Goal: Task Accomplishment & Management: Complete application form

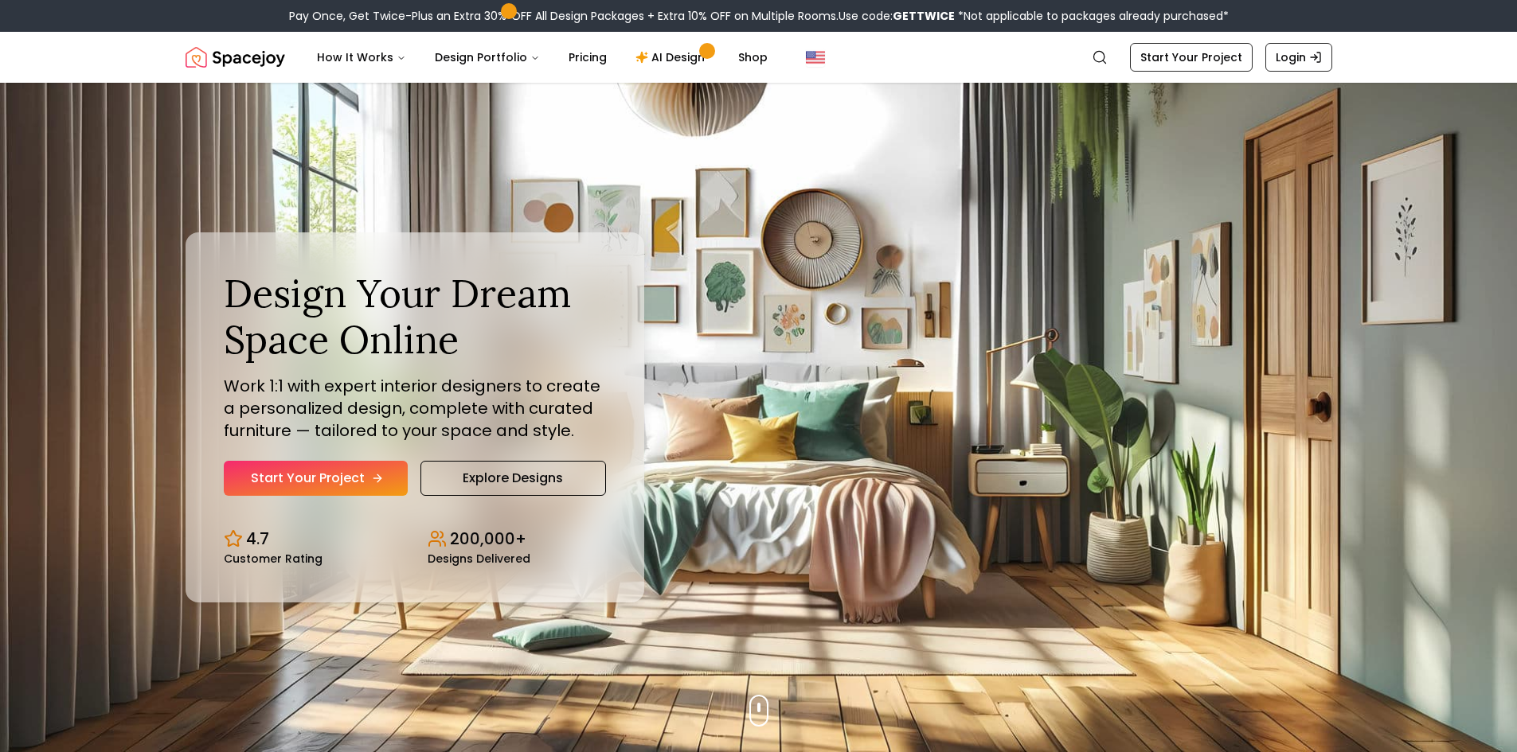
click at [373, 468] on link "Start Your Project" at bounding box center [316, 478] width 184 height 35
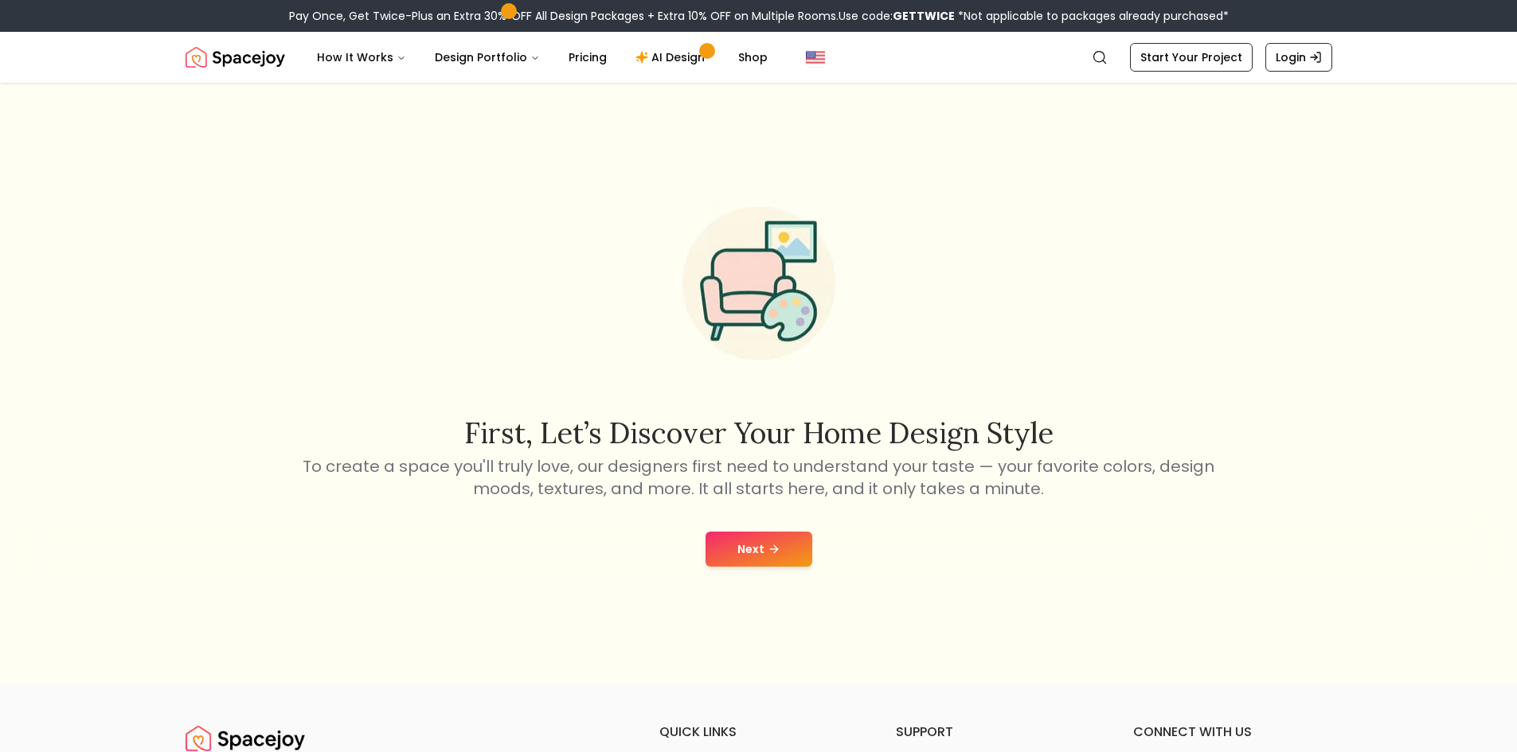
click at [737, 537] on button "Next" at bounding box center [758, 549] width 107 height 35
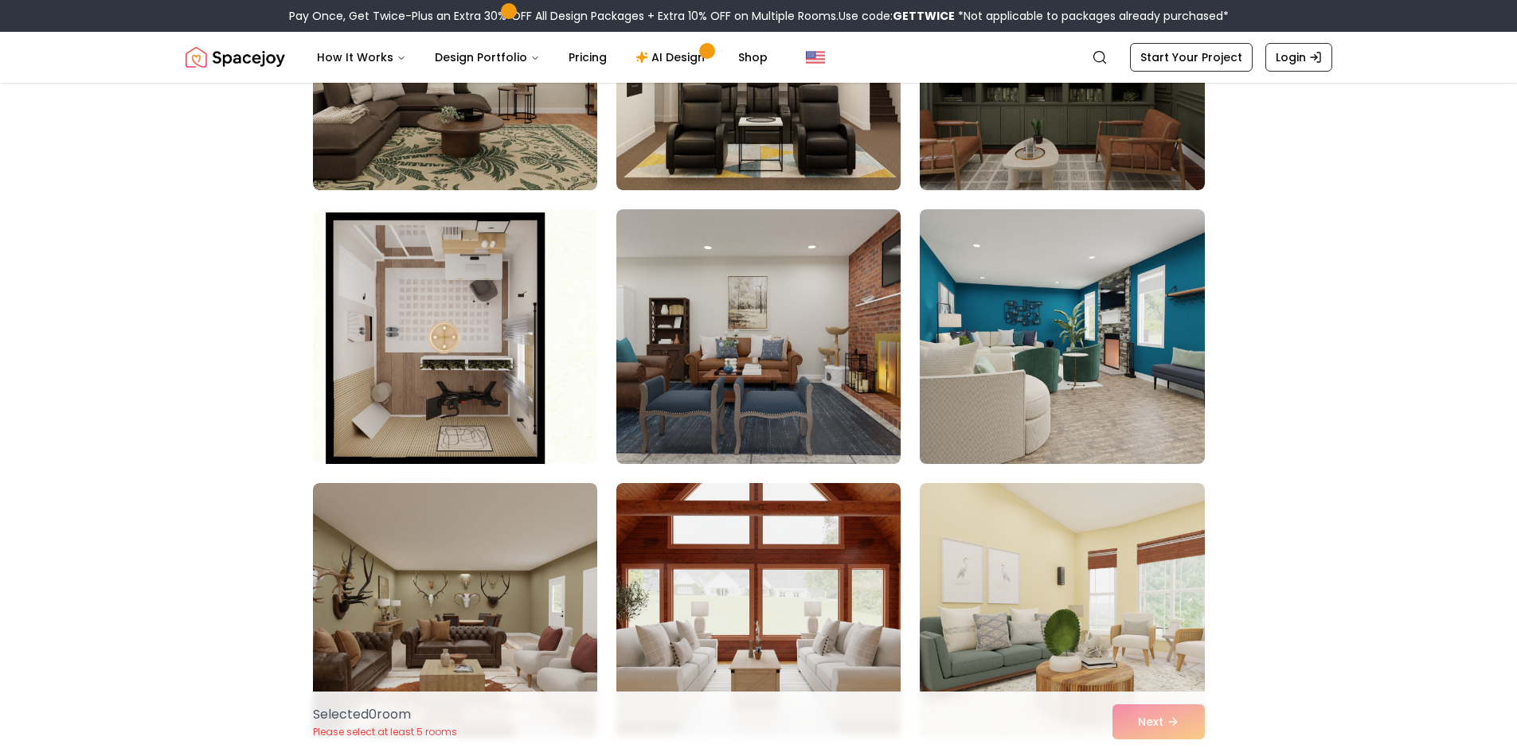
scroll to position [8520, 0]
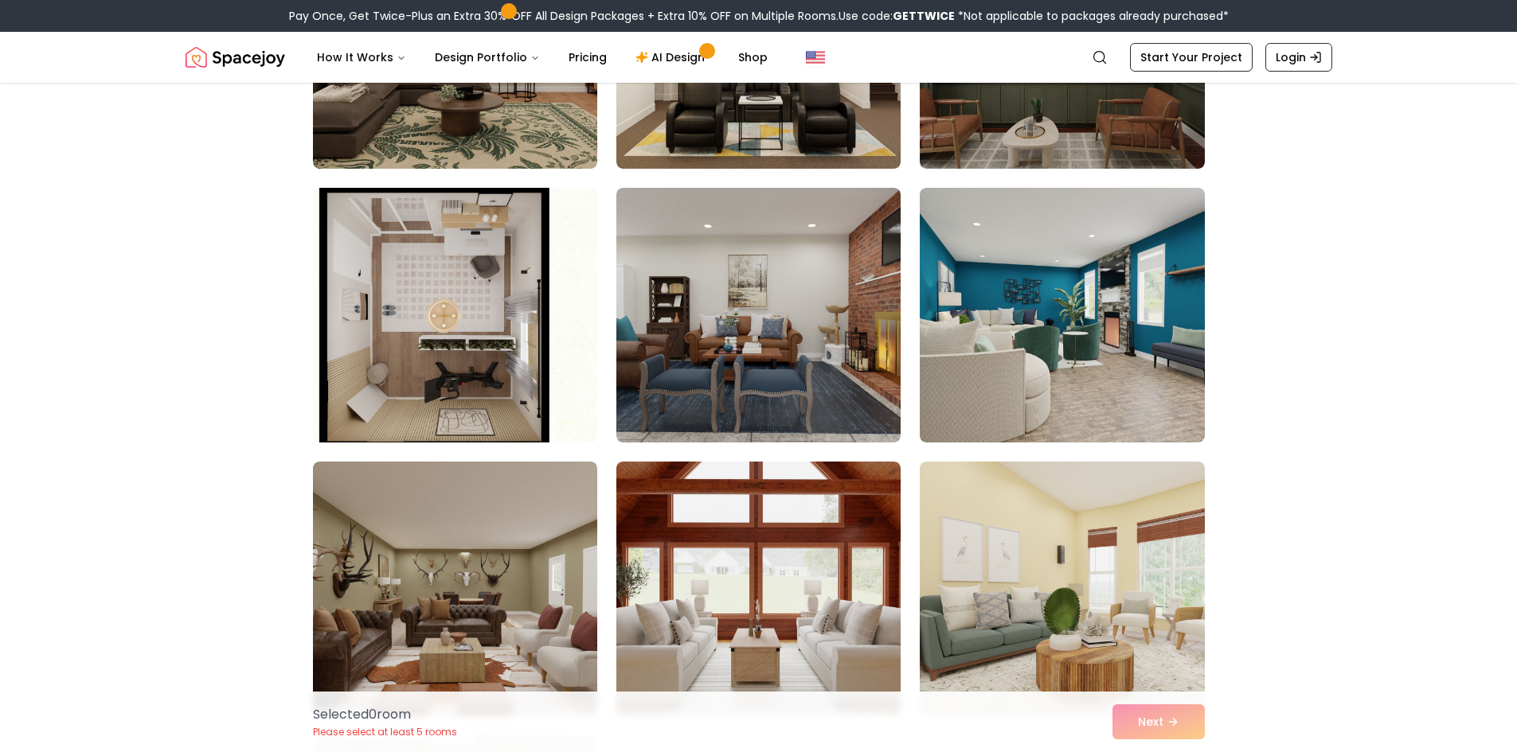
click at [532, 281] on img at bounding box center [455, 316] width 299 height 268
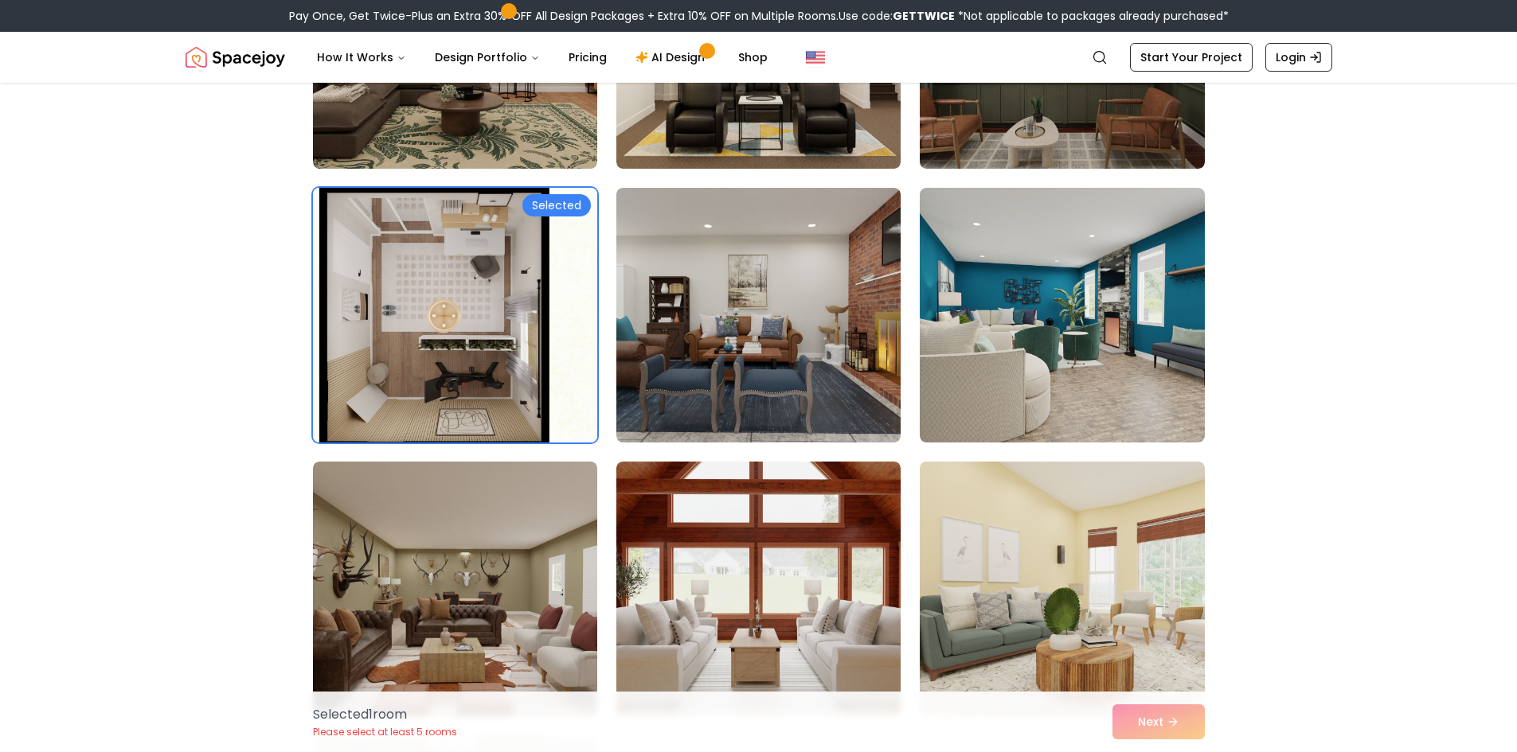
click at [570, 208] on div "Selected" at bounding box center [556, 205] width 68 height 22
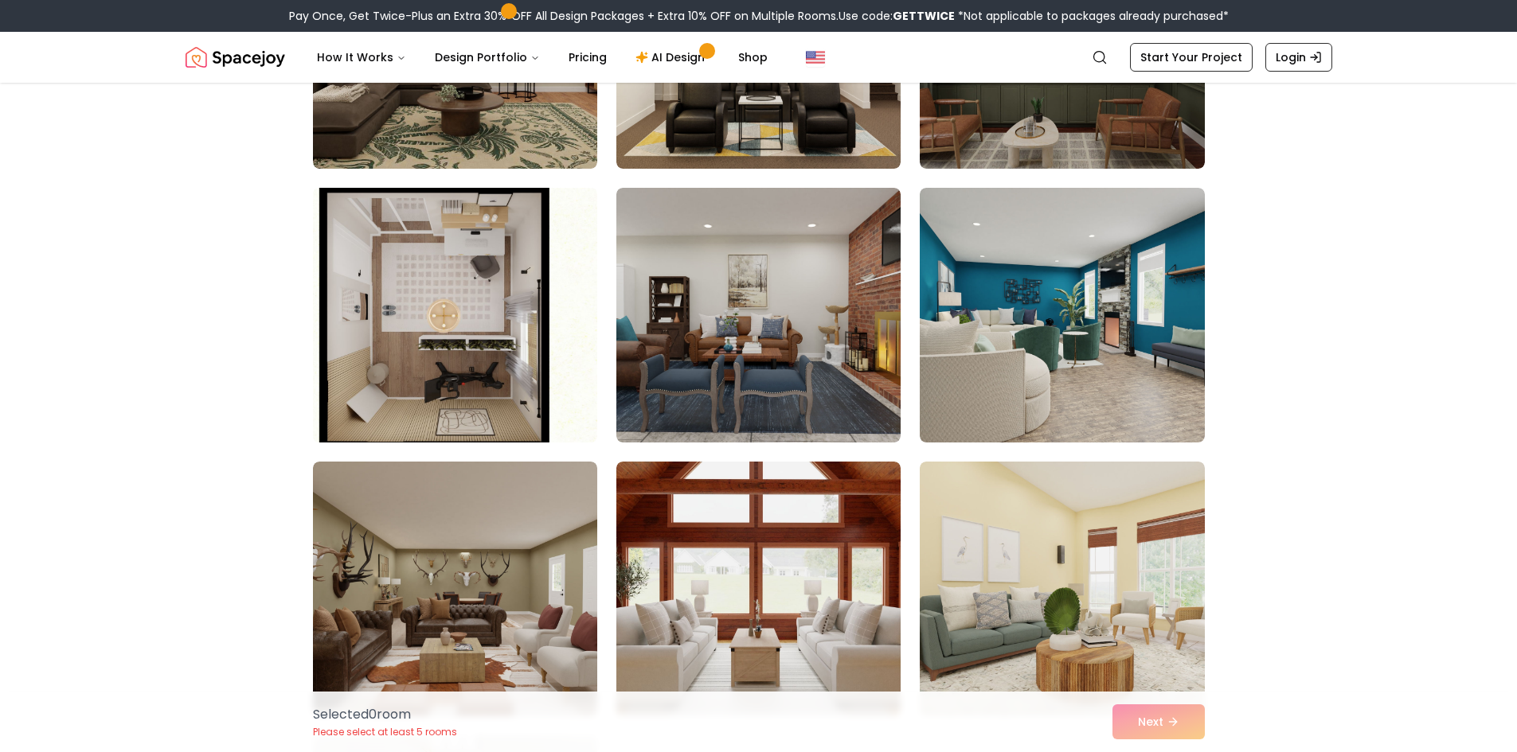
click at [506, 248] on img at bounding box center [455, 316] width 299 height 268
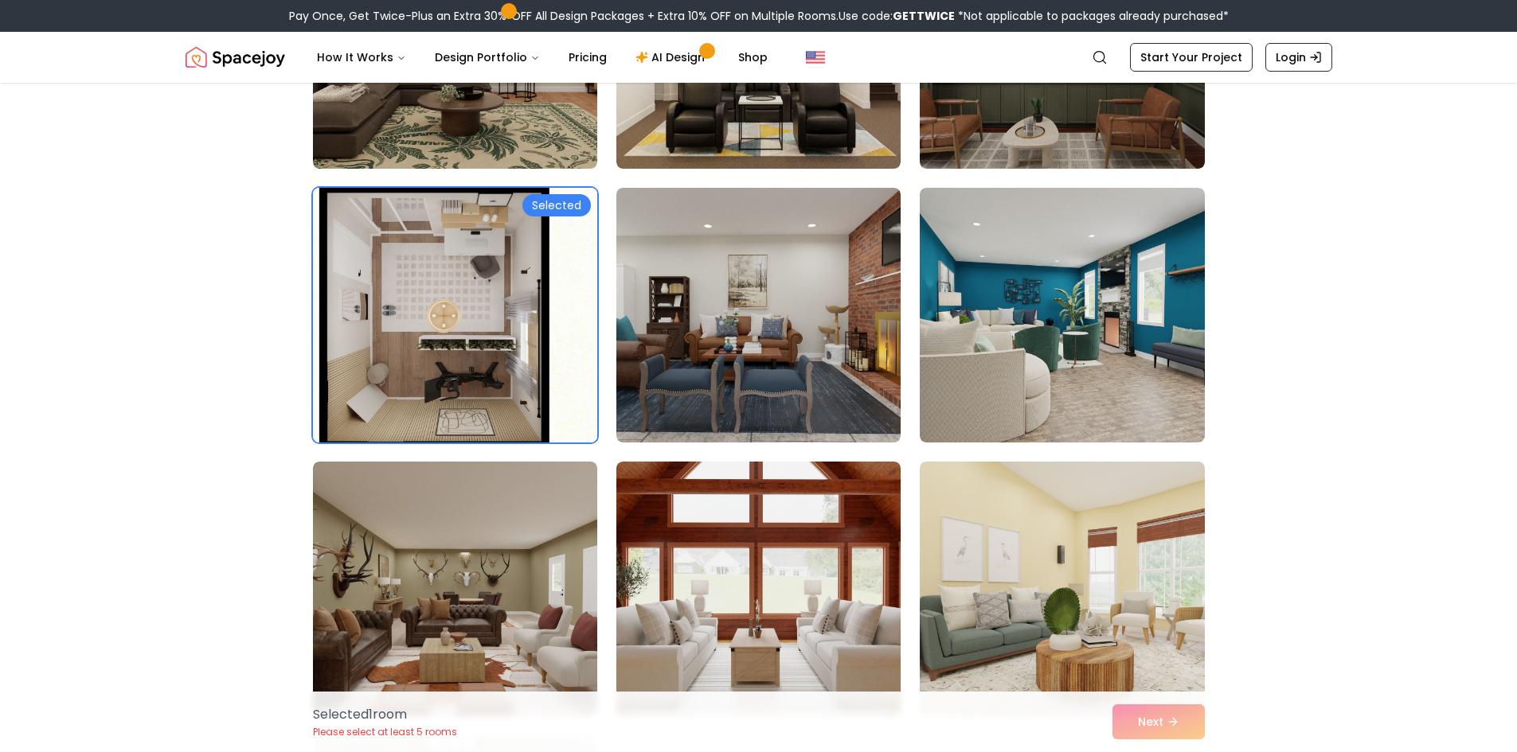
click at [543, 204] on div "Selected" at bounding box center [556, 205] width 68 height 22
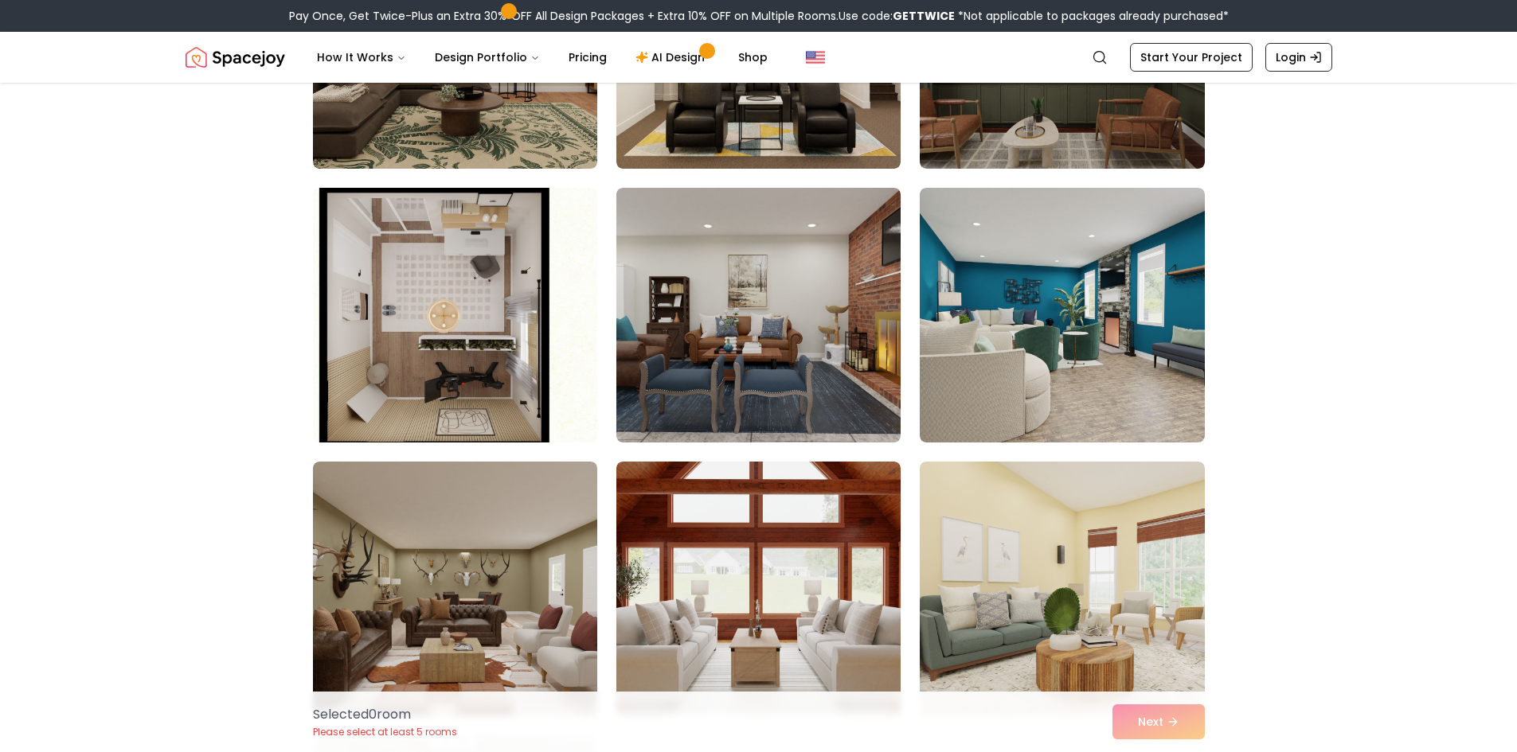
click at [522, 233] on img at bounding box center [455, 316] width 299 height 268
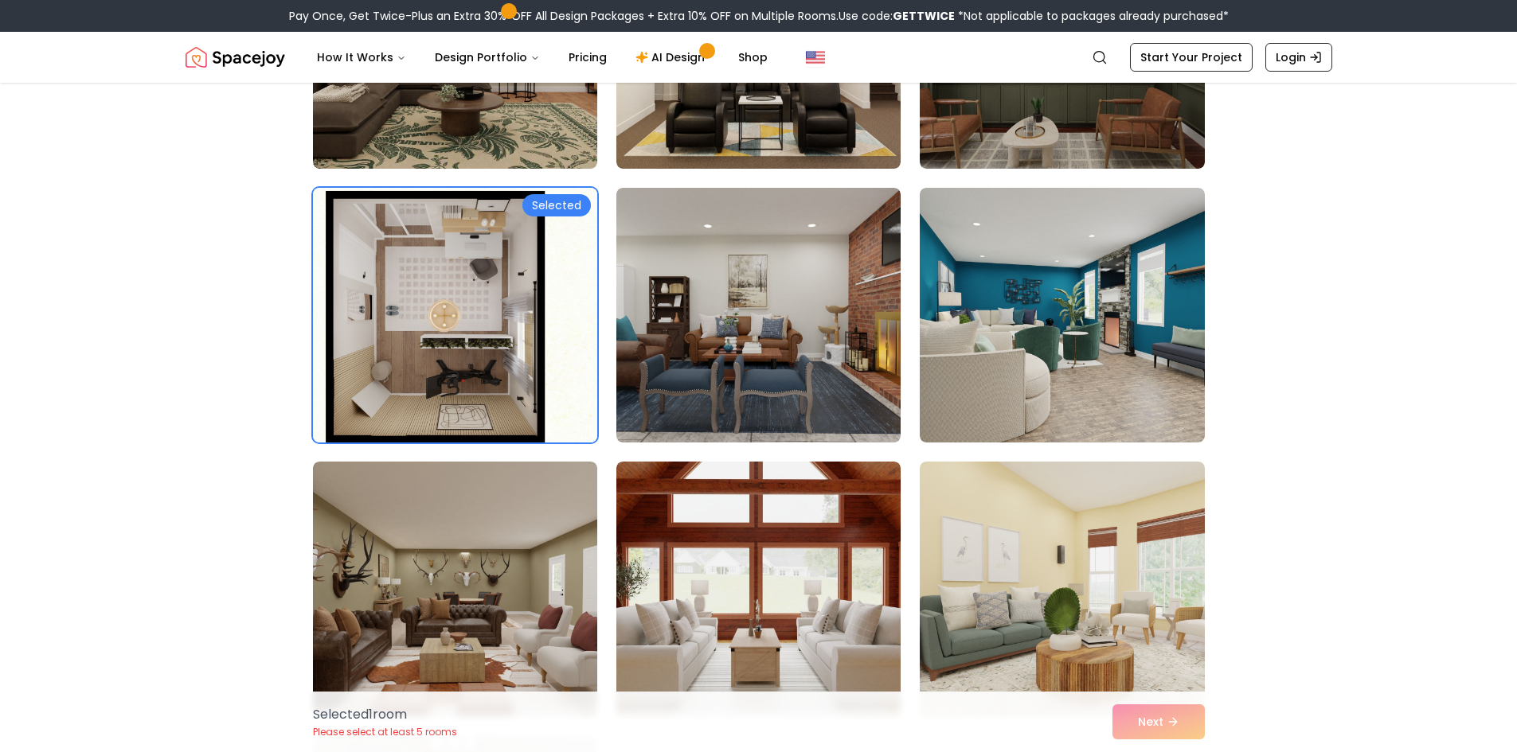
click at [1176, 726] on div "Selected 1 room Please select at least 5 rooms Next" at bounding box center [758, 722] width 917 height 61
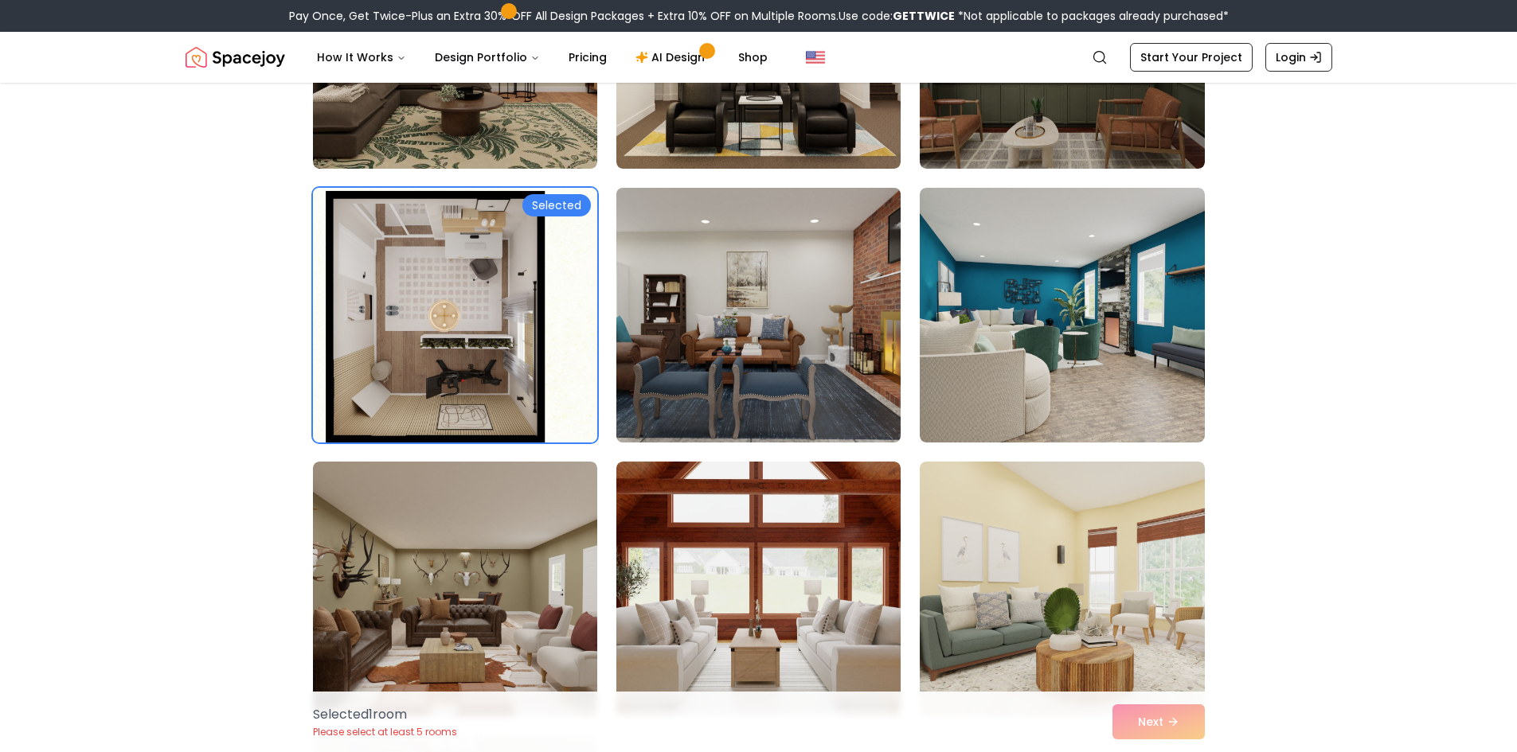
click at [787, 373] on img at bounding box center [758, 316] width 299 height 268
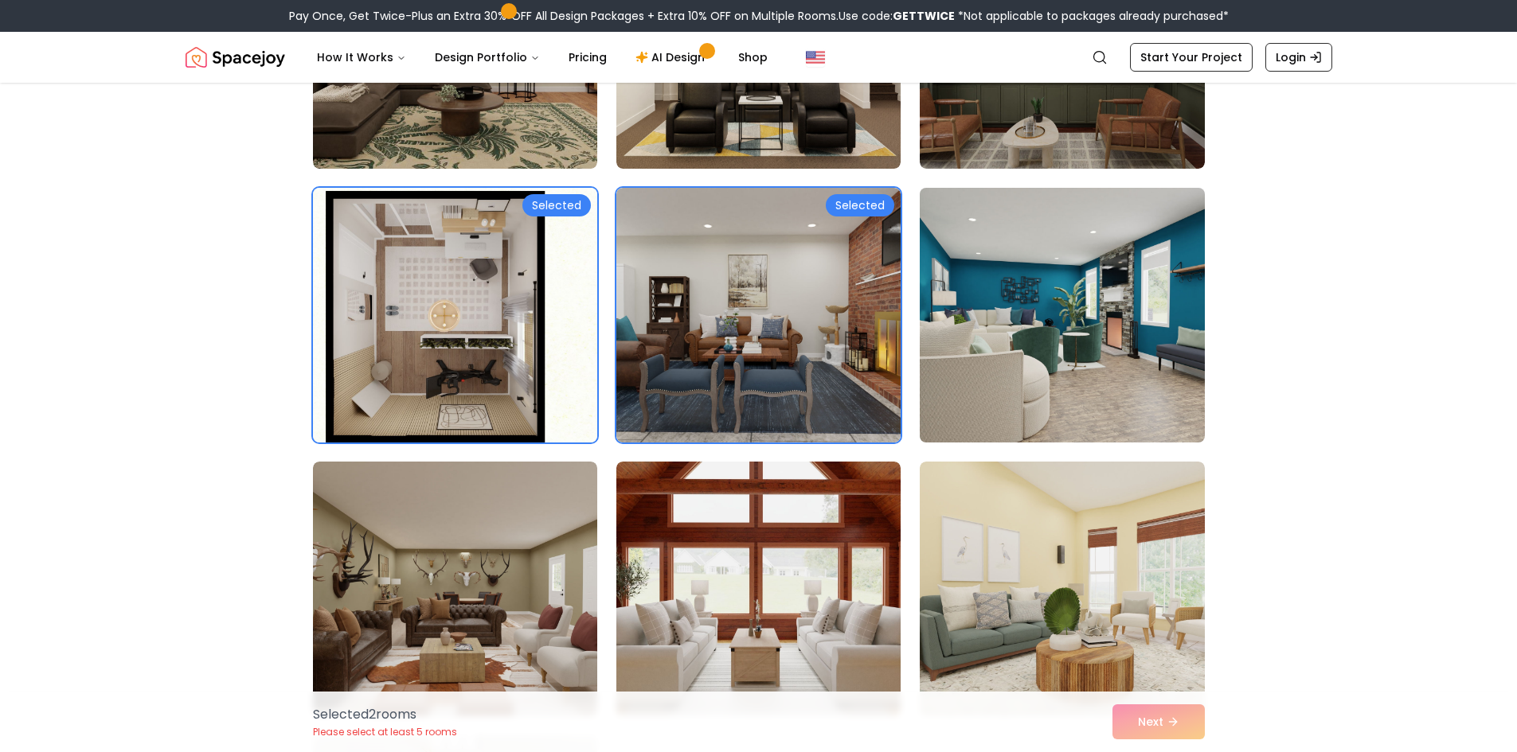
click at [1000, 361] on img at bounding box center [1061, 316] width 299 height 268
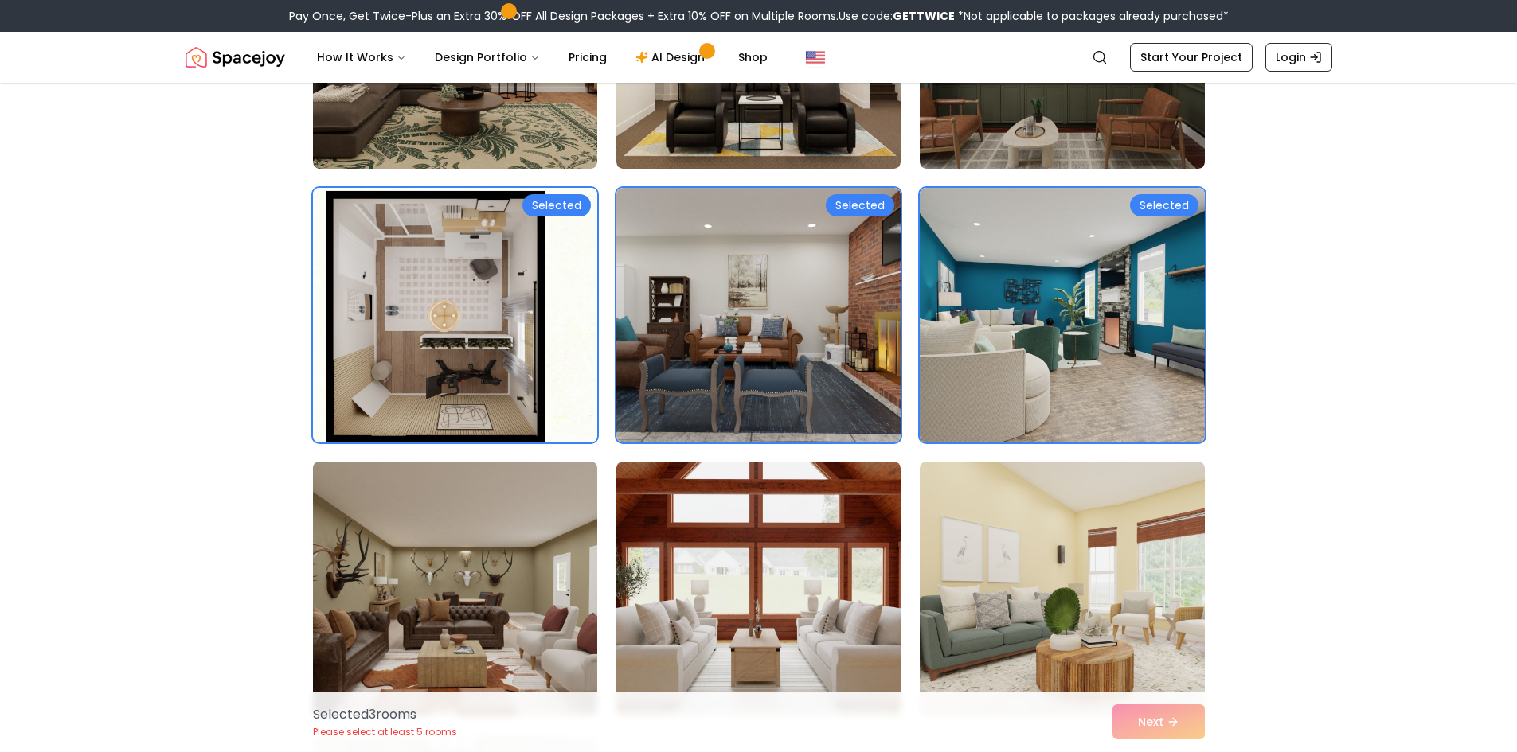
click at [553, 541] on img at bounding box center [455, 589] width 299 height 268
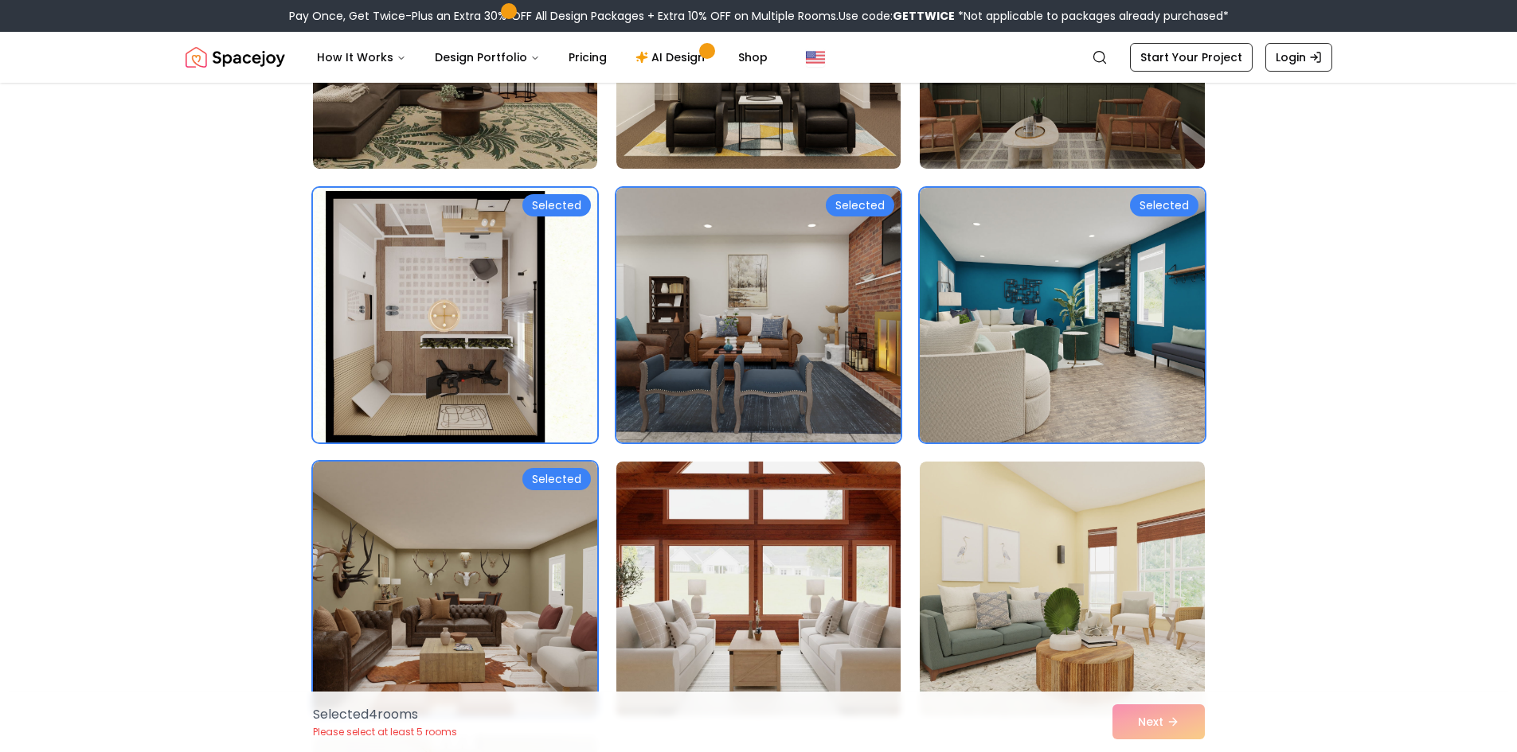
click at [654, 541] on img at bounding box center [758, 589] width 299 height 268
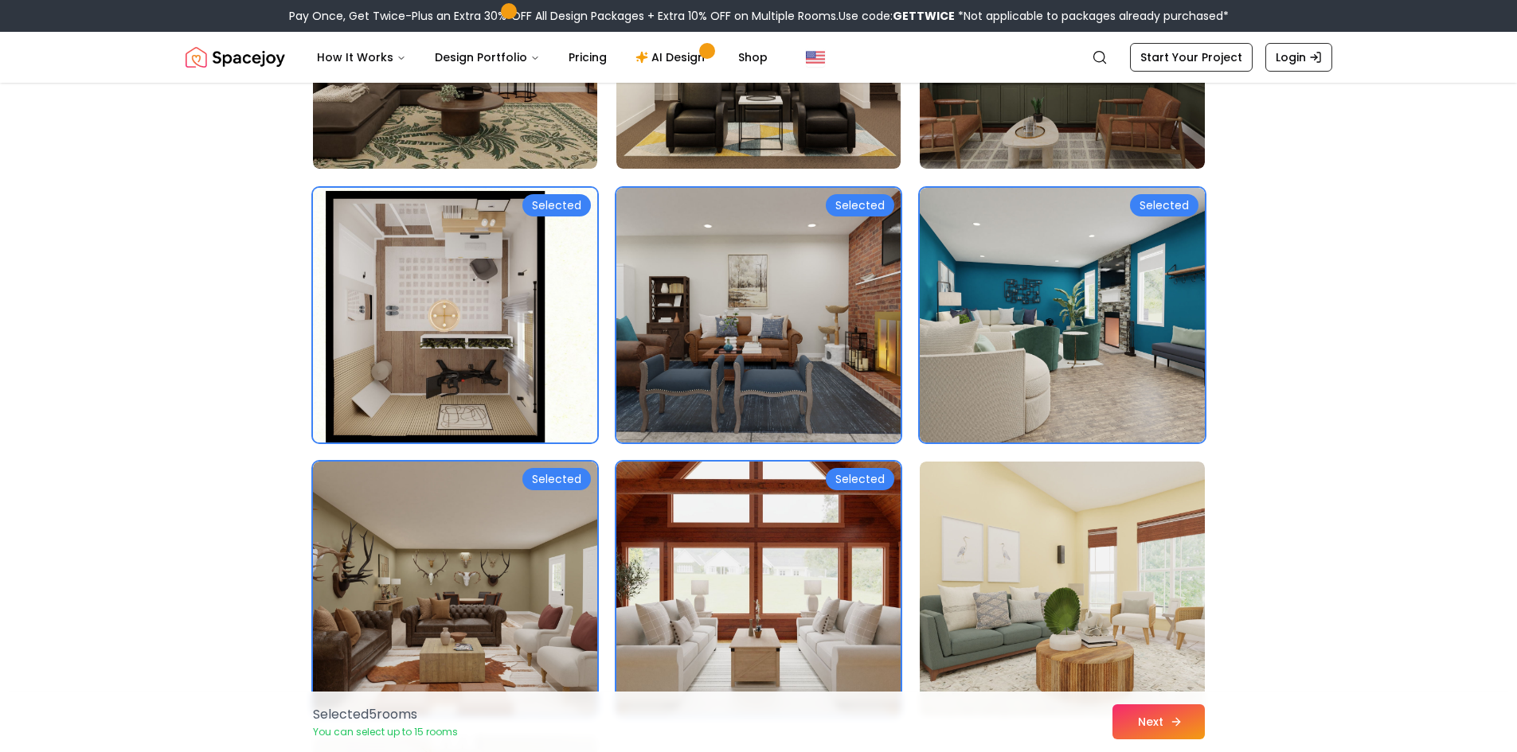
click at [1142, 725] on button "Next" at bounding box center [1158, 722] width 92 height 35
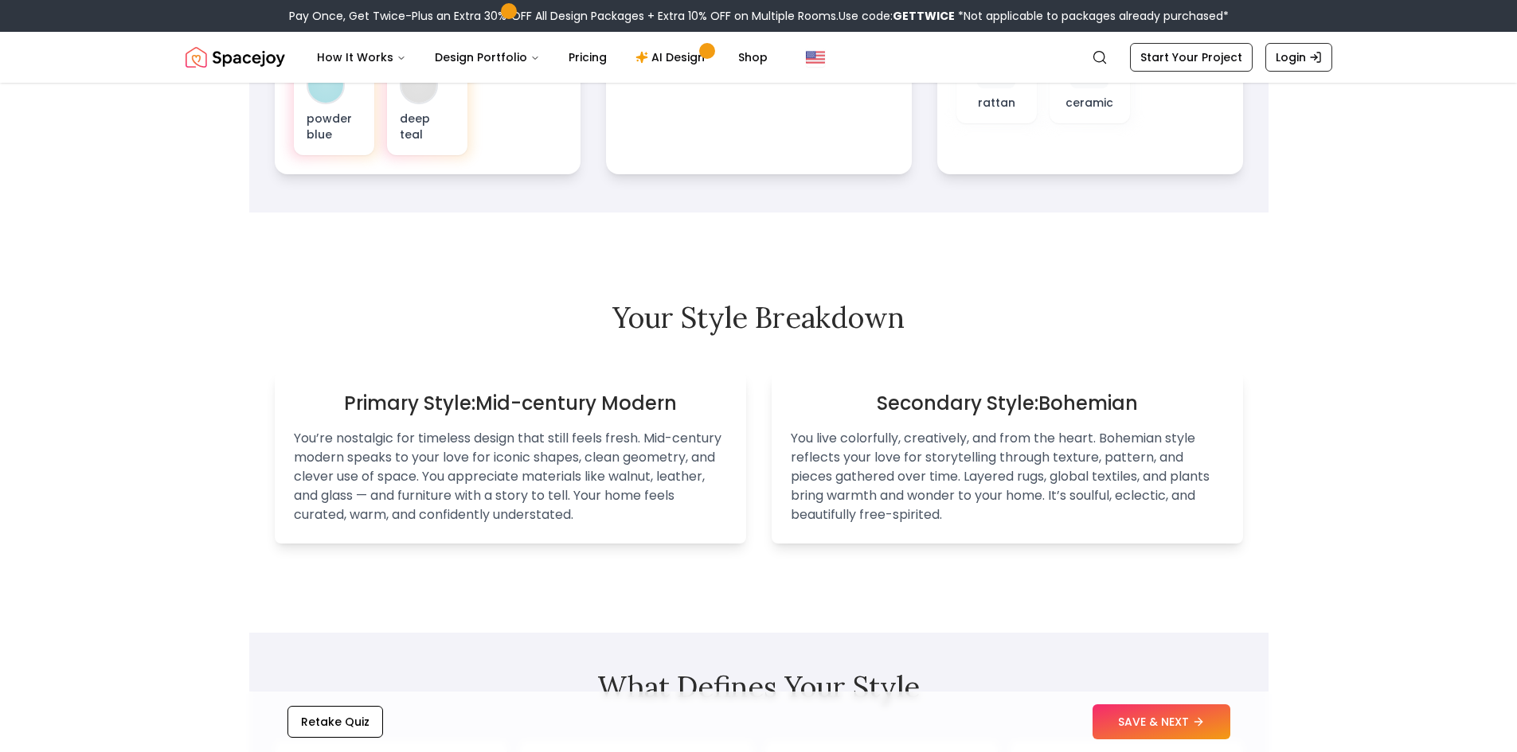
scroll to position [955, 0]
